Goal: Complete application form: Complete application form

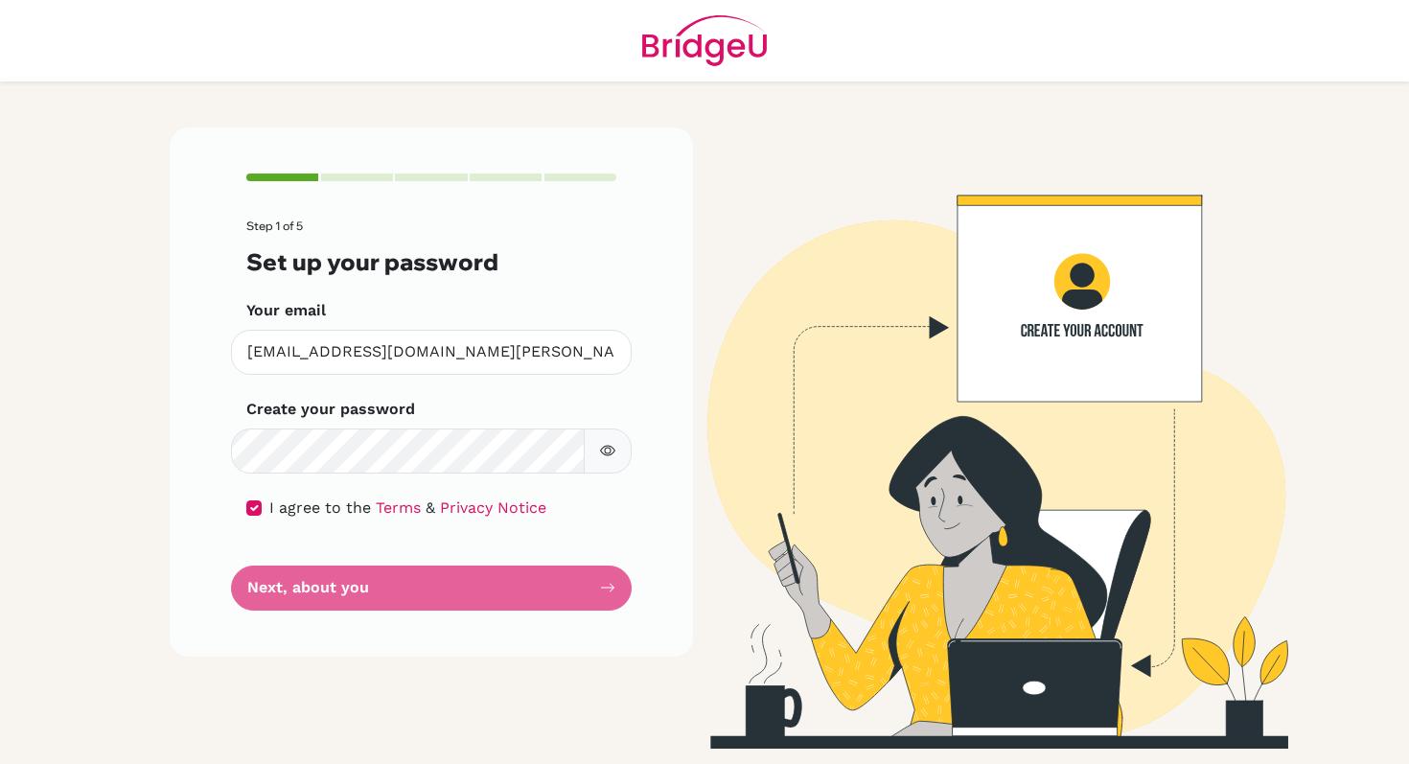
click at [585, 588] on form "Step 1 of 5 Set up your password Your email wchaudri@student.tisa.az Invalid em…" at bounding box center [431, 415] width 370 height 390
drag, startPoint x: 384, startPoint y: 576, endPoint x: 384, endPoint y: 557, distance: 19.2
click at [384, 557] on form "Step 1 of 5 Set up your password Your email wchaudri@student.tisa.az Invalid em…" at bounding box center [431, 415] width 370 height 390
click at [131, 487] on main "Step 1 of 5 Set up your password Your email wchaudri@student.tisa.az Invalid em…" at bounding box center [704, 382] width 1409 height 764
click at [265, 506] on div "I agree to the Terms & Privacy Notice" at bounding box center [431, 508] width 370 height 23
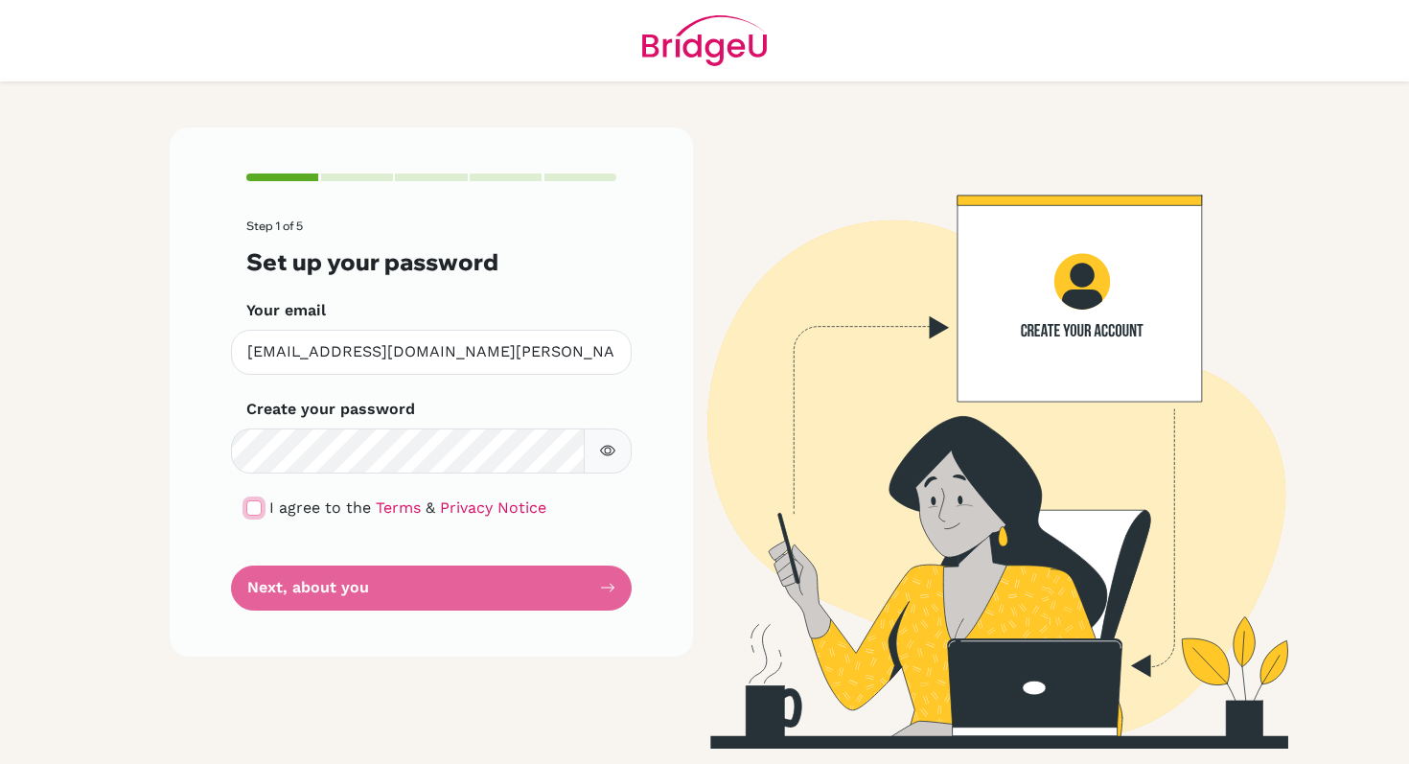
click at [258, 506] on input "checkbox" at bounding box center [253, 507] width 15 height 15
checkbox input "true"
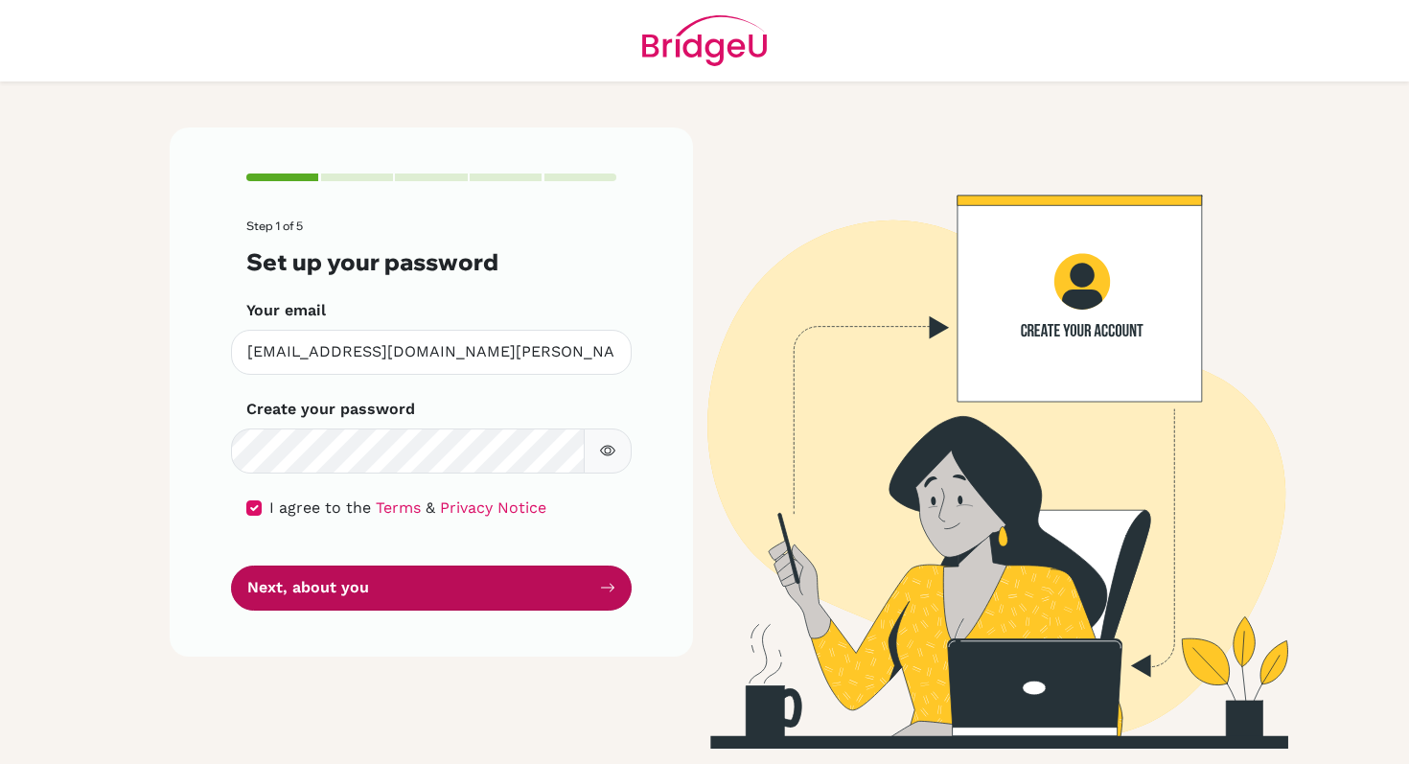
click at [444, 577] on button "Next, about you" at bounding box center [431, 588] width 401 height 45
